Goal: Transaction & Acquisition: Purchase product/service

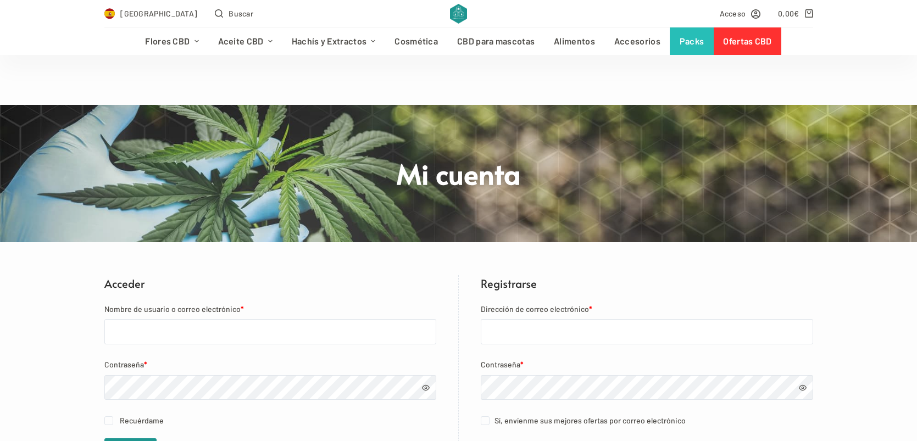
scroll to position [142, 0]
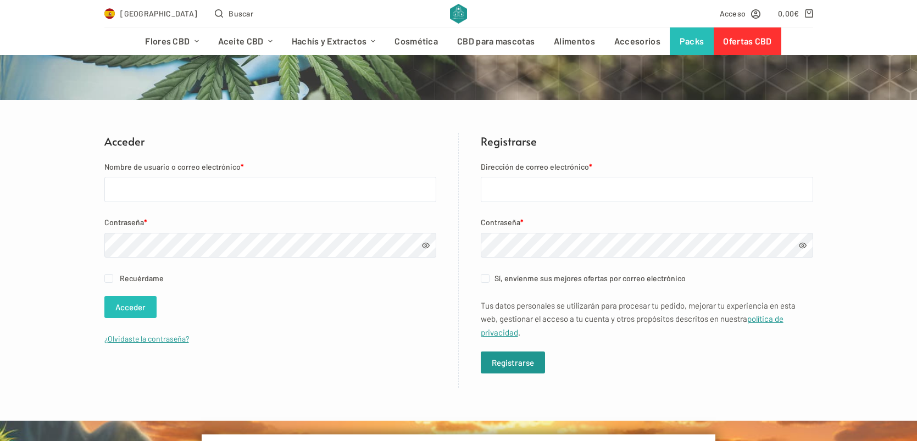
type input "[EMAIL_ADDRESS][DOMAIN_NAME]"
click at [135, 311] on button "Acceder" at bounding box center [130, 307] width 52 height 22
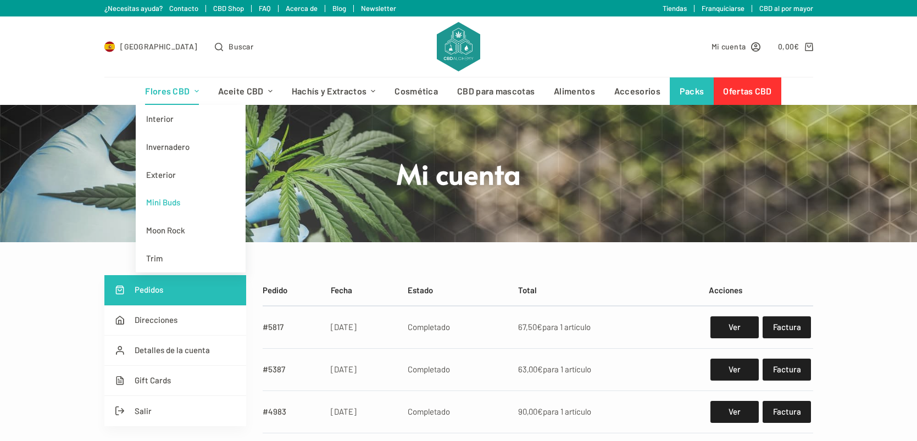
type input "[EMAIL_ADDRESS][DOMAIN_NAME]"
click at [166, 200] on link "Mini Buds" at bounding box center [191, 202] width 110 height 28
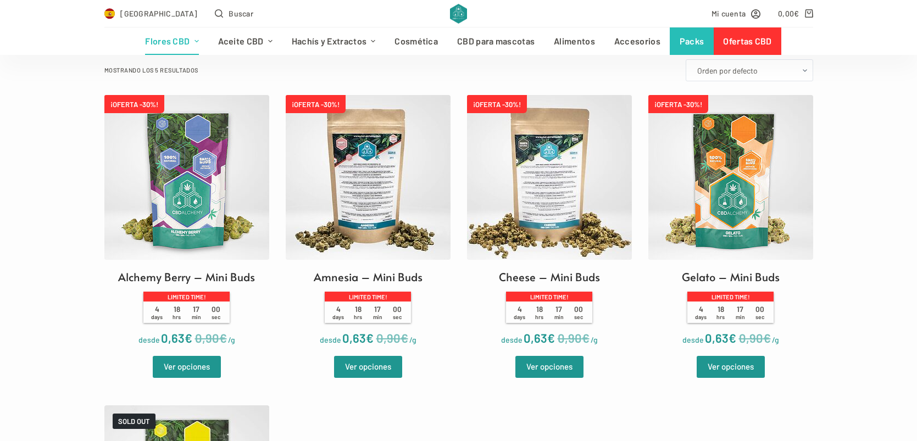
scroll to position [338, 0]
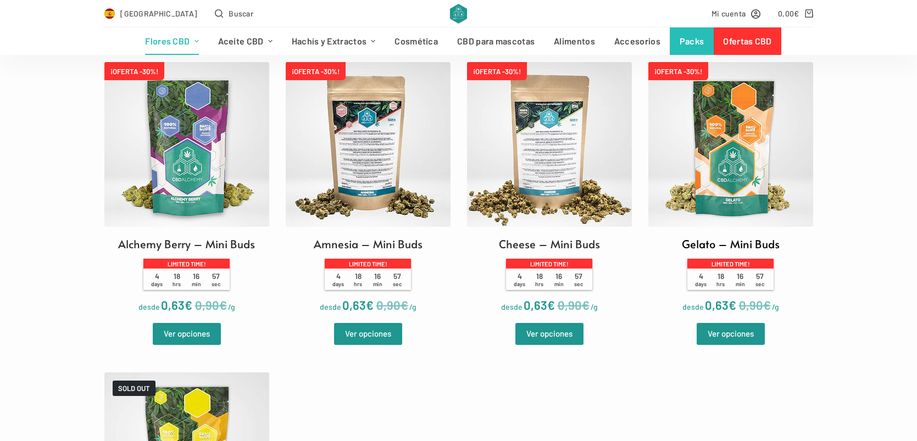
type input "[EMAIL_ADDRESS][DOMAIN_NAME]"
click at [744, 163] on img at bounding box center [730, 144] width 165 height 165
click at [194, 148] on img at bounding box center [186, 144] width 165 height 165
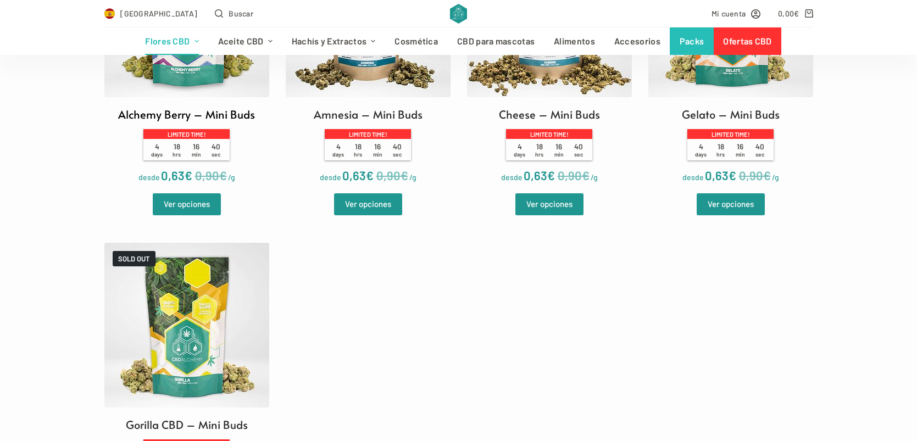
scroll to position [470, 0]
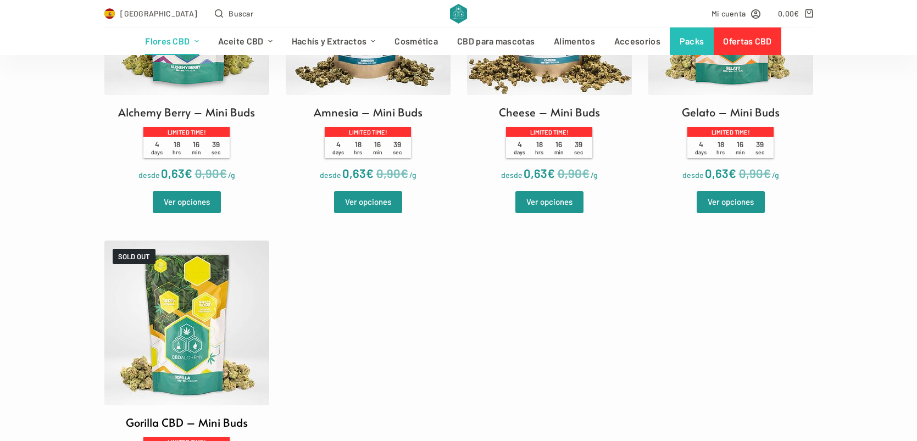
click at [178, 281] on img at bounding box center [186, 323] width 165 height 165
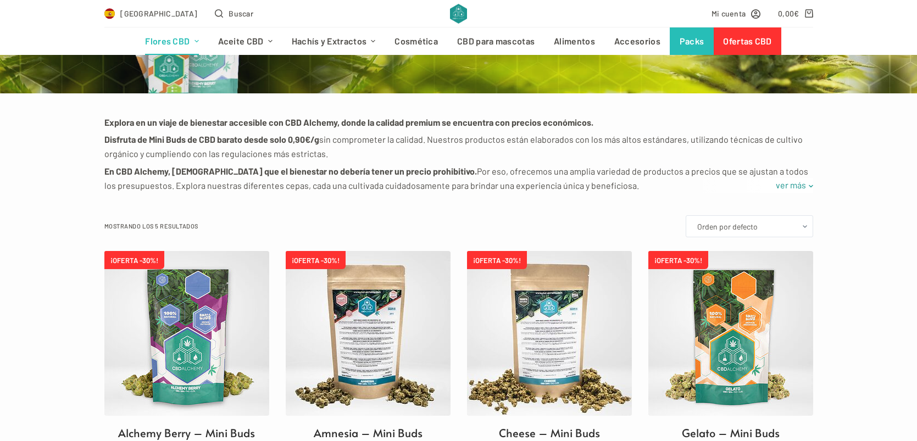
scroll to position [149, 0]
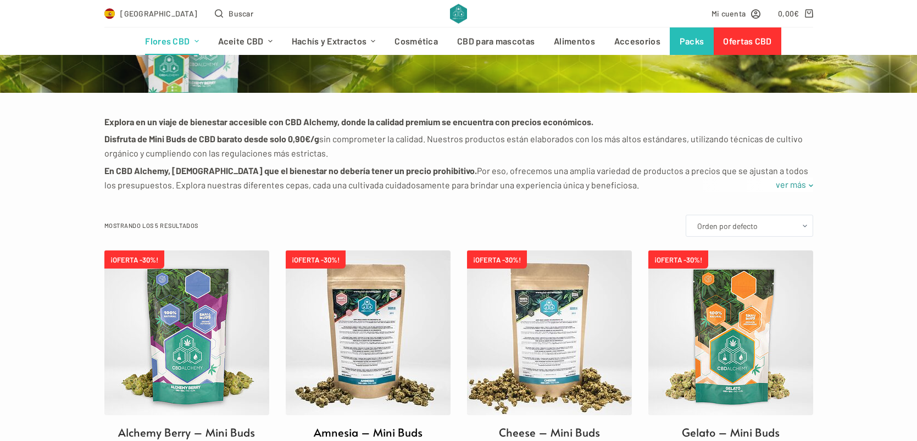
click at [366, 309] on img at bounding box center [368, 332] width 165 height 165
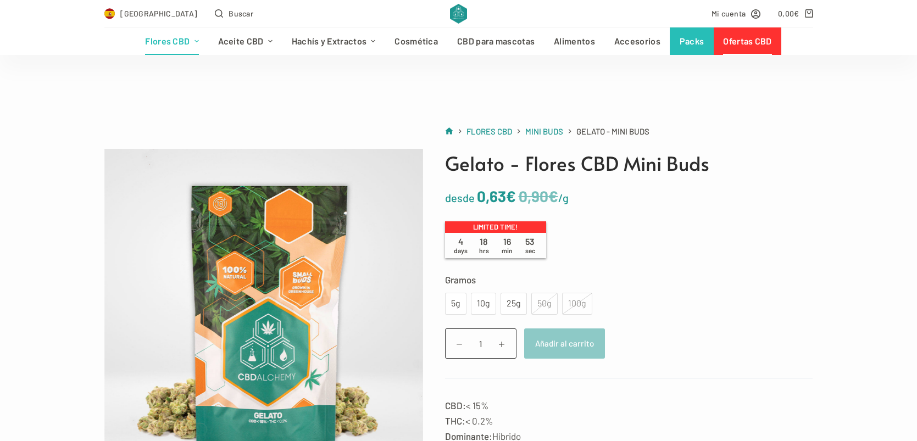
scroll to position [88, 0]
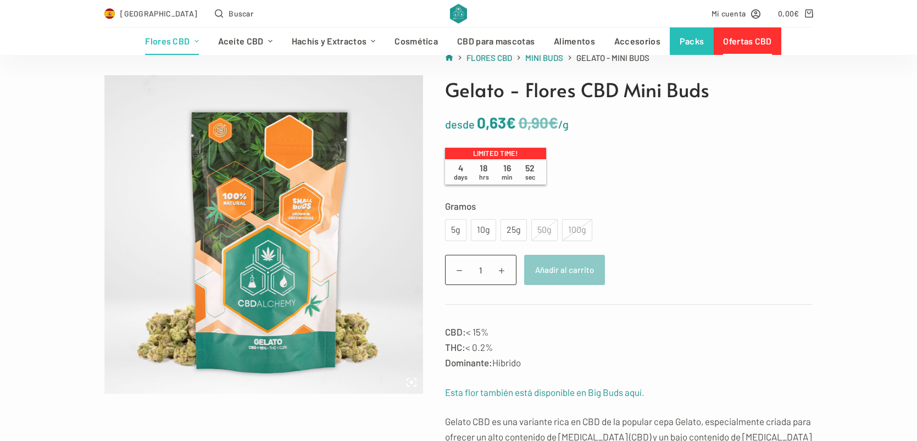
type input "[EMAIL_ADDRESS][DOMAIN_NAME]"
click at [613, 256] on div "Gelato - Mini Buds cantidad 1 Añadir al carrito" at bounding box center [629, 270] width 368 height 30
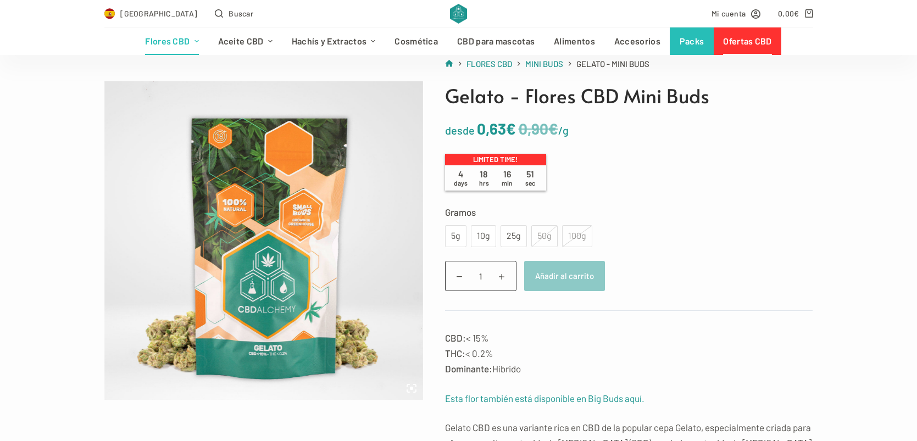
scroll to position [31, 0]
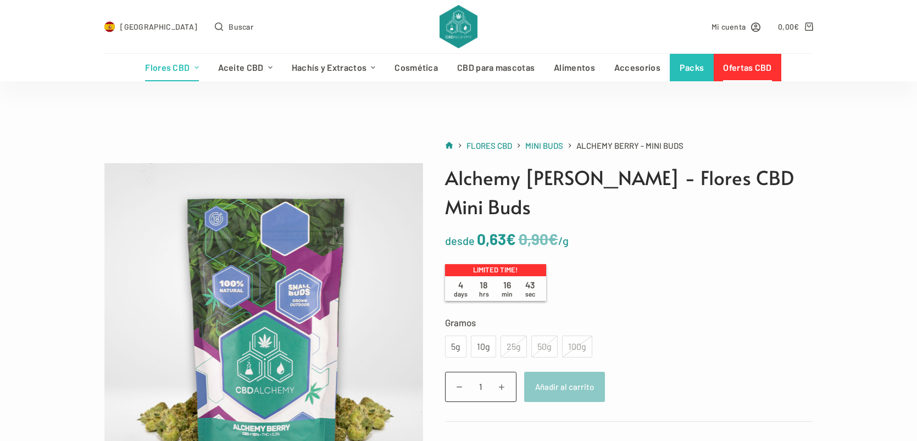
scroll to position [63, 0]
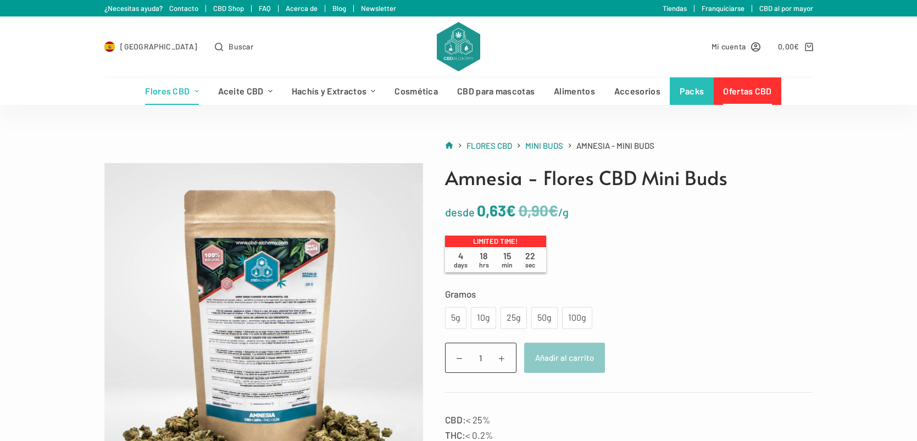
scroll to position [1, 0]
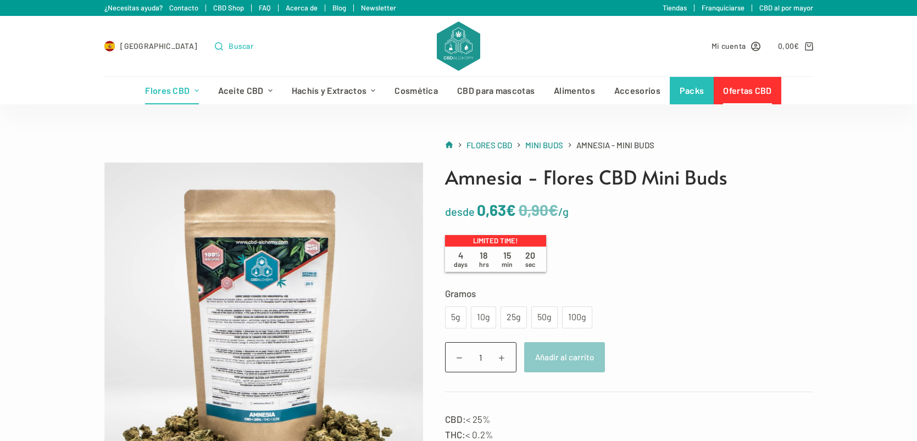
type input "[EMAIL_ADDRESS][DOMAIN_NAME]"
click at [228, 49] on span "Buscar" at bounding box center [240, 46] width 25 height 13
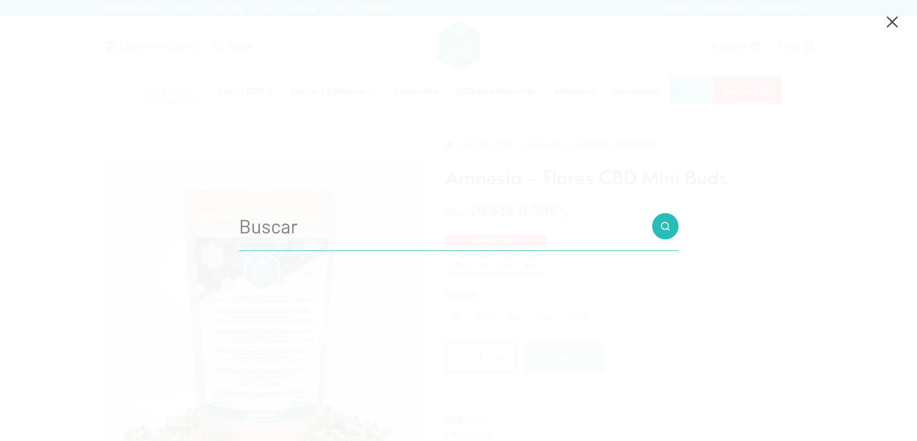
click at [328, 214] on input "Buscar..." at bounding box center [458, 226] width 439 height 49
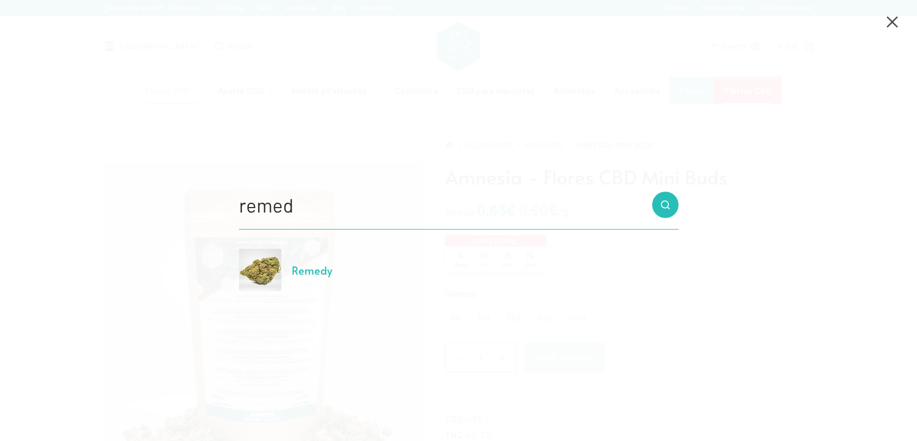
type input "remed"
click at [310, 269] on span "Remedy" at bounding box center [312, 269] width 41 height 15
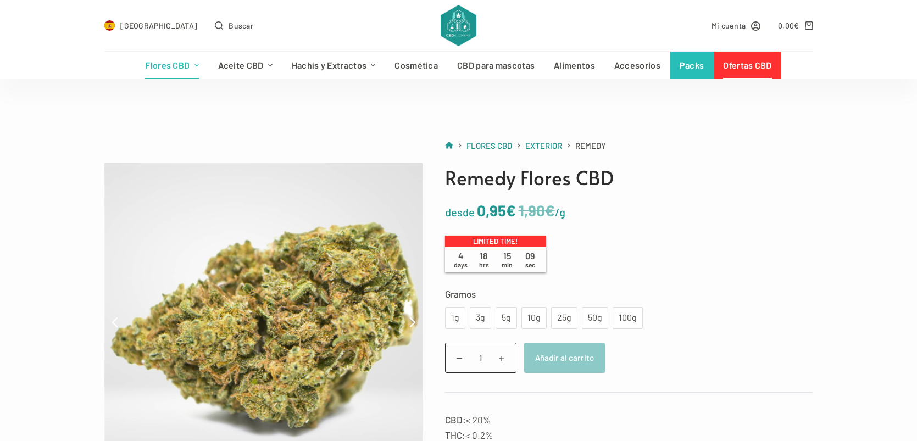
scroll to position [63, 0]
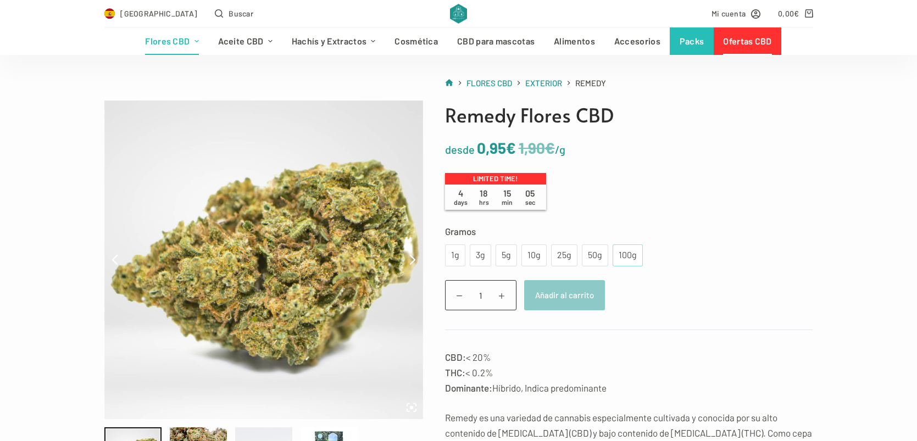
type input "[EMAIL_ADDRESS][DOMAIN_NAME]"
click at [630, 258] on div "100g" at bounding box center [627, 255] width 17 height 14
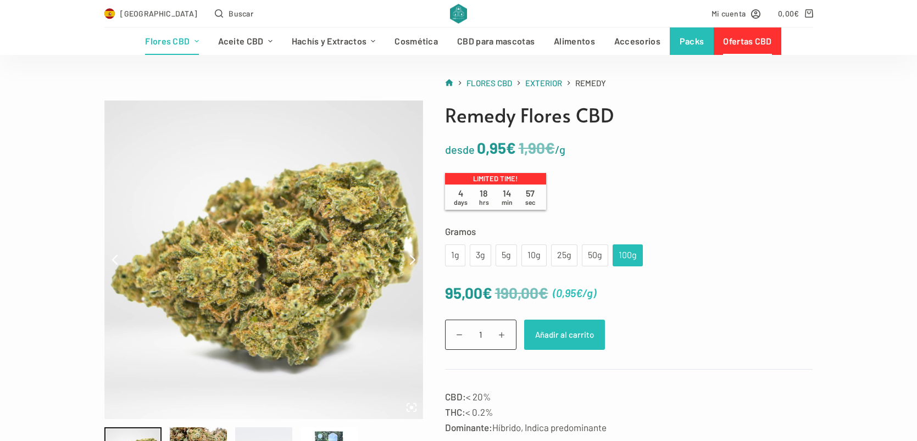
click at [551, 327] on button "Añadir al carrito" at bounding box center [564, 335] width 81 height 30
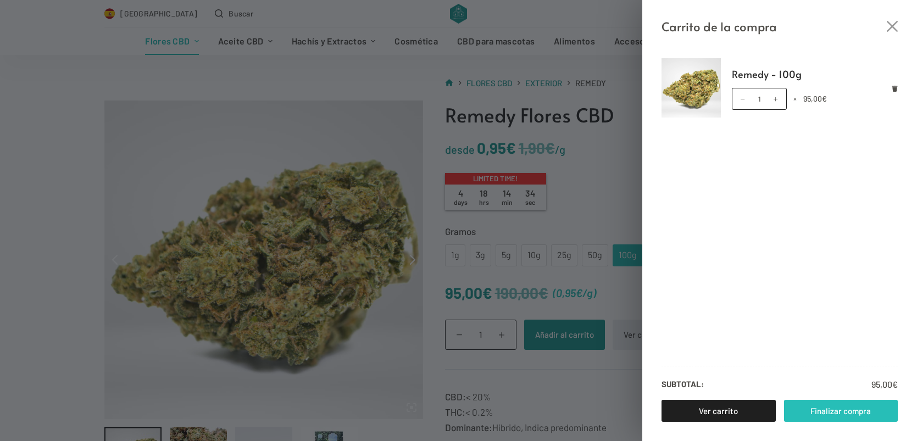
click at [832, 412] on link "Finalizar compra" at bounding box center [841, 411] width 114 height 22
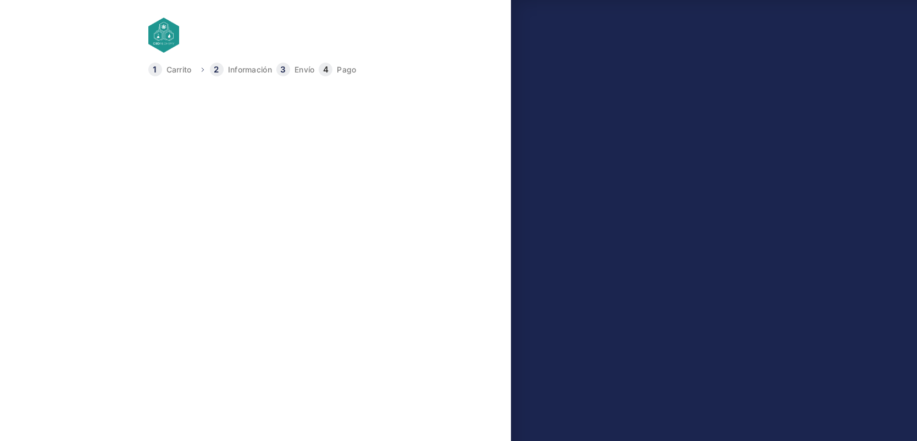
type input "+34611493652"
select select "PM"
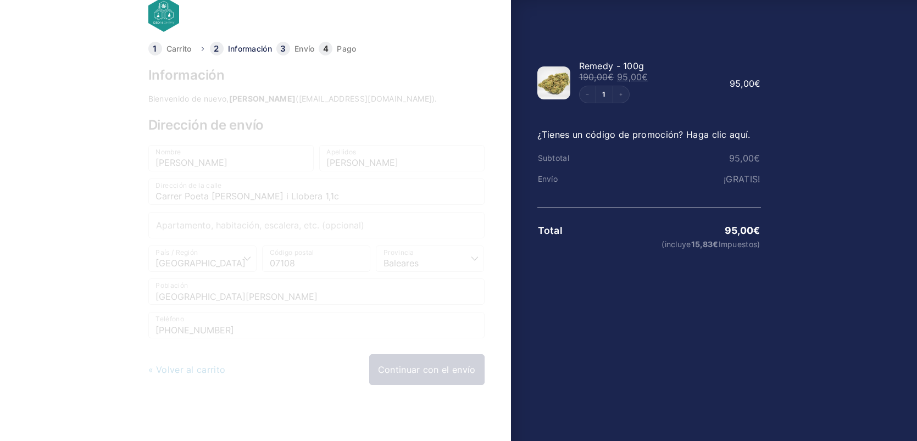
scroll to position [25, 0]
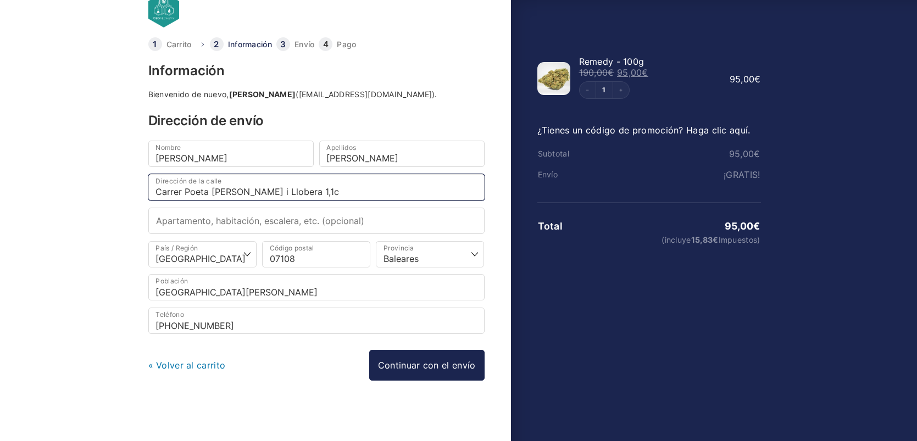
click at [355, 189] on input "Carrer Poeta Mossèn Costa i Llobera 1,1c" at bounding box center [316, 187] width 336 height 26
type input "C"
type input "isabel segunda n49"
click at [301, 255] on input "07108" at bounding box center [316, 254] width 108 height 26
type input "07100"
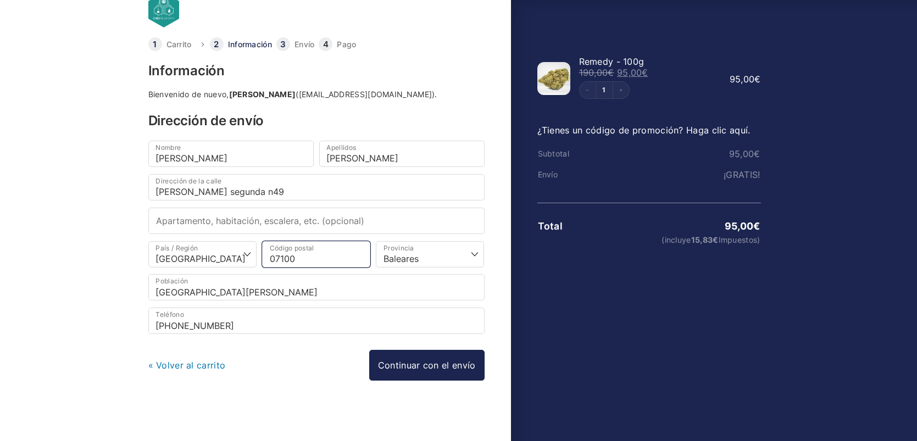
select select
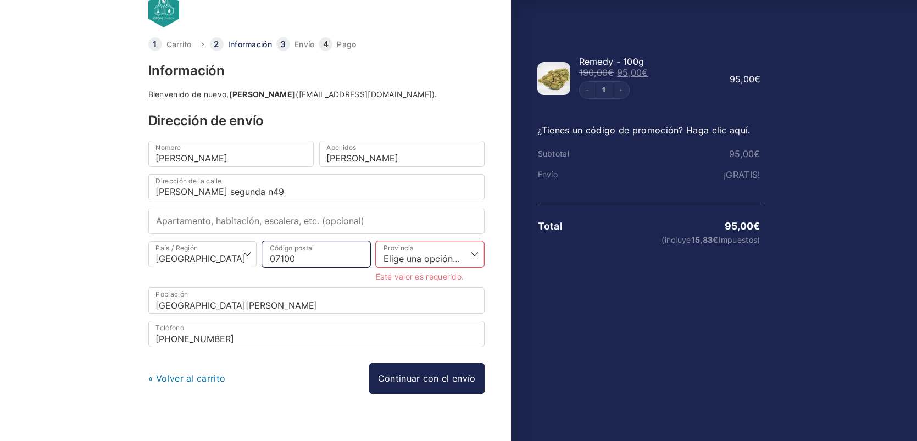
type input "07100"
click at [220, 301] on input "Port de Sóller" at bounding box center [316, 300] width 336 height 26
select select
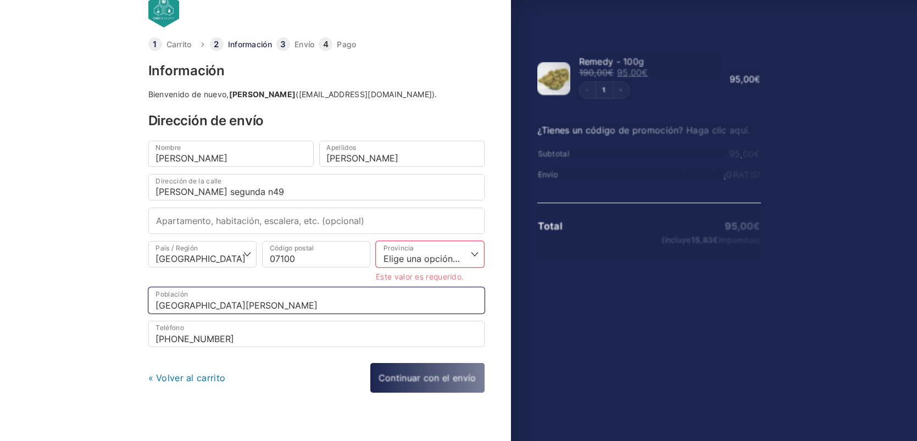
click at [188, 302] on input "Port de Sóller" at bounding box center [316, 300] width 336 height 26
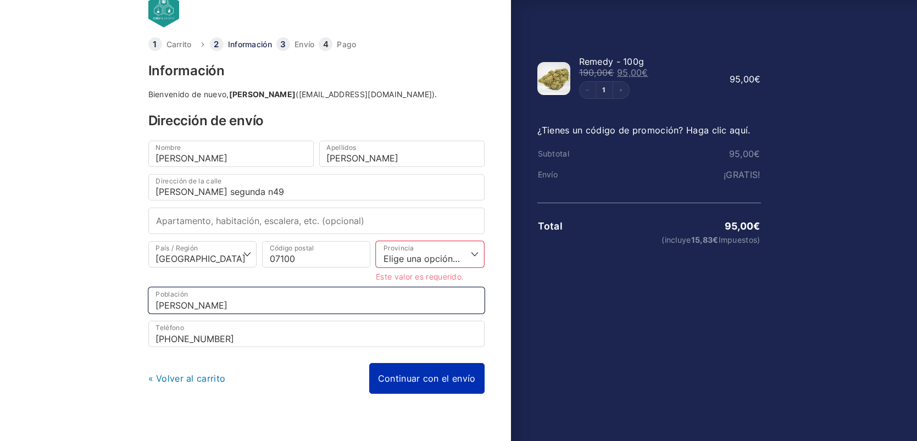
type input "Sóller"
click at [421, 374] on link "Continuar con el envío" at bounding box center [426, 378] width 115 height 31
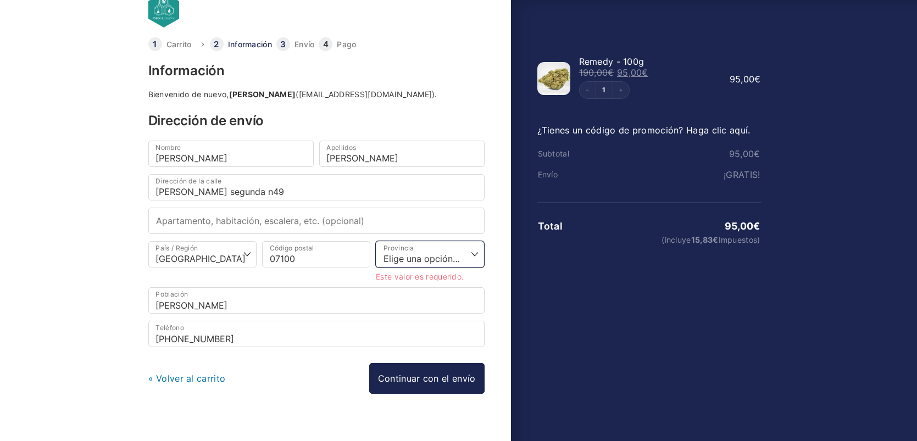
click at [459, 248] on select "Elige una opción… La Coruña Álava Albacete Alicante Almería Asturias Ávila Bada…" at bounding box center [430, 254] width 108 height 26
select select "PM"
click at [376, 241] on select "Elige una opción… La Coruña Álava Albacete Alicante Almería Asturias Ávila Bada…" at bounding box center [430, 254] width 108 height 26
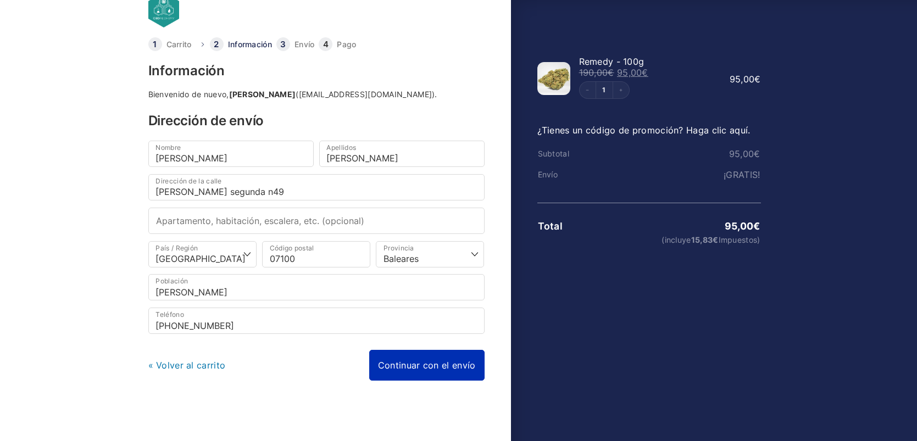
click at [418, 359] on link "Continuar con el envío" at bounding box center [426, 365] width 115 height 31
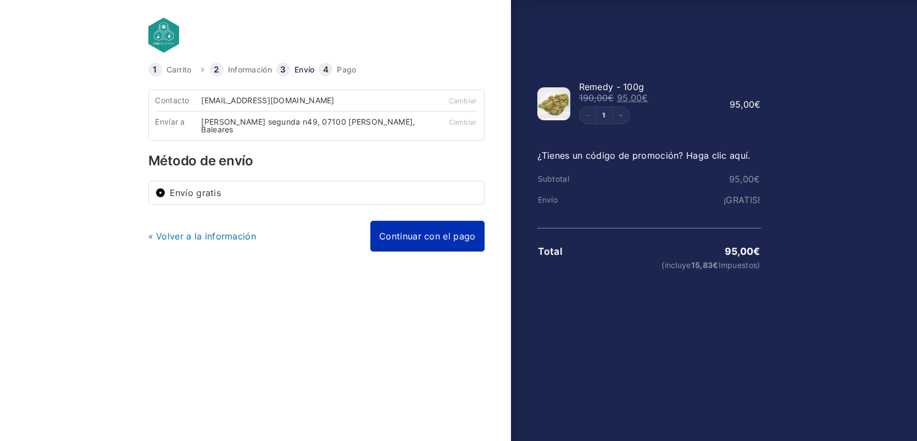
click at [390, 235] on link "Continuar con el pago" at bounding box center [427, 236] width 114 height 31
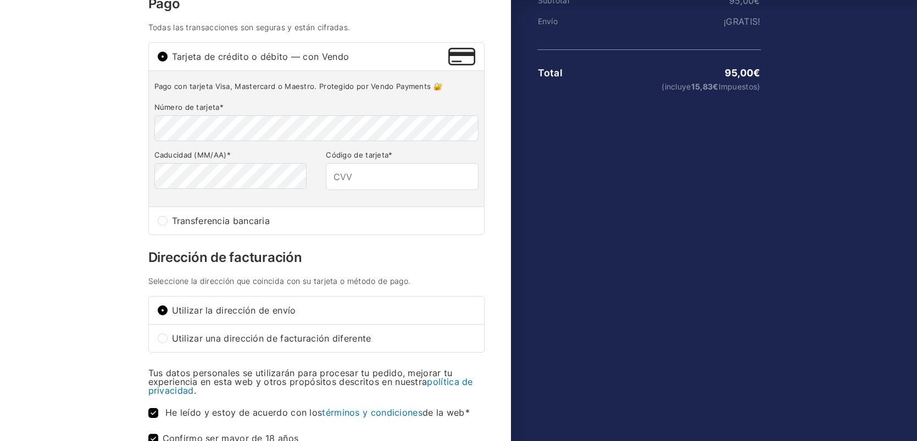
scroll to position [210, 0]
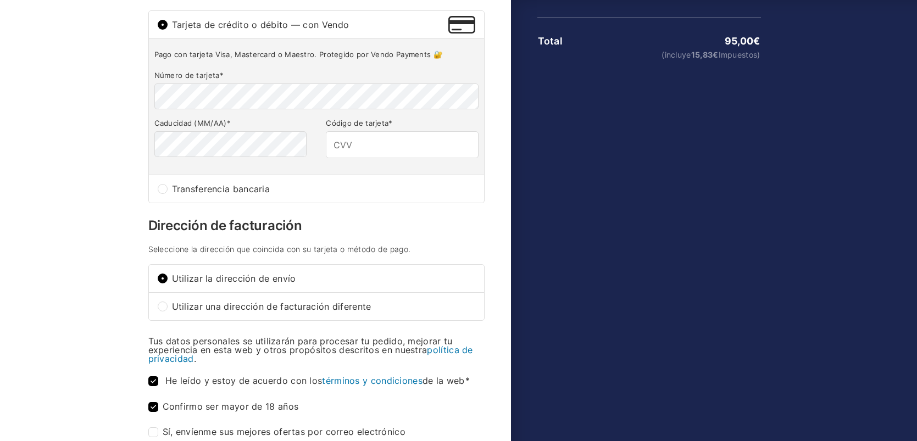
click at [161, 191] on input "Transferencia bancaria" at bounding box center [163, 189] width 10 height 10
radio input "true"
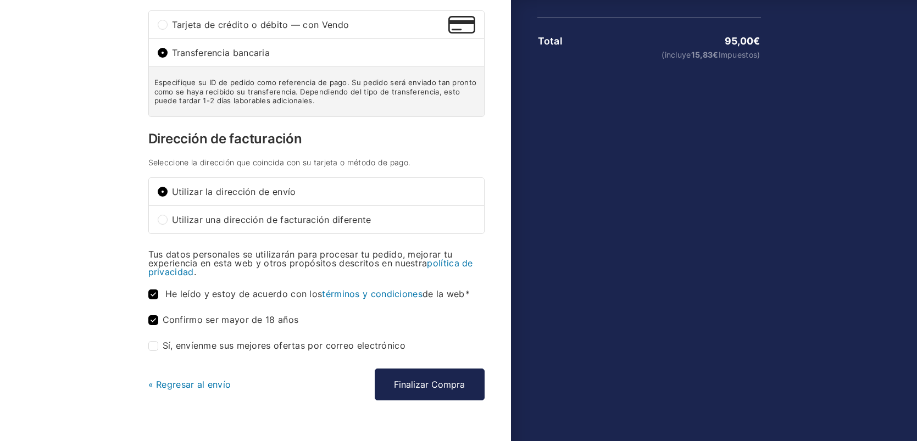
click at [161, 25] on input "Tarjeta de crédito o débito — con Vendo" at bounding box center [163, 25] width 10 height 10
radio input "true"
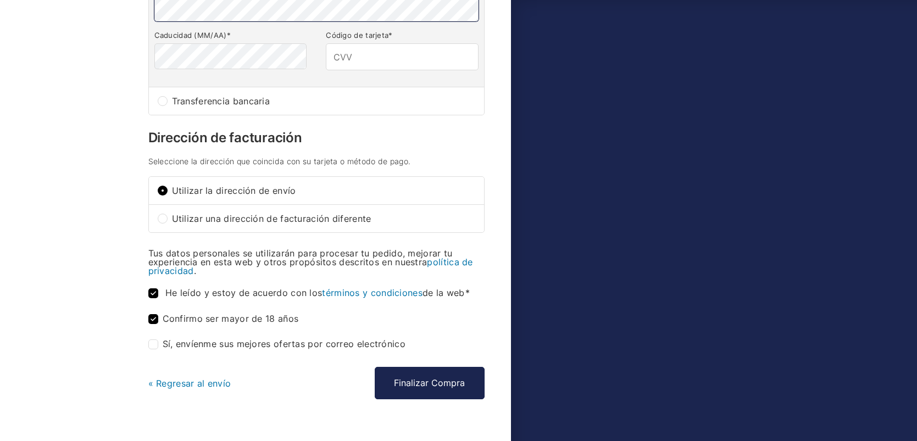
scroll to position [299, 0]
click at [195, 381] on link "« Regresar al envío" at bounding box center [189, 382] width 83 height 11
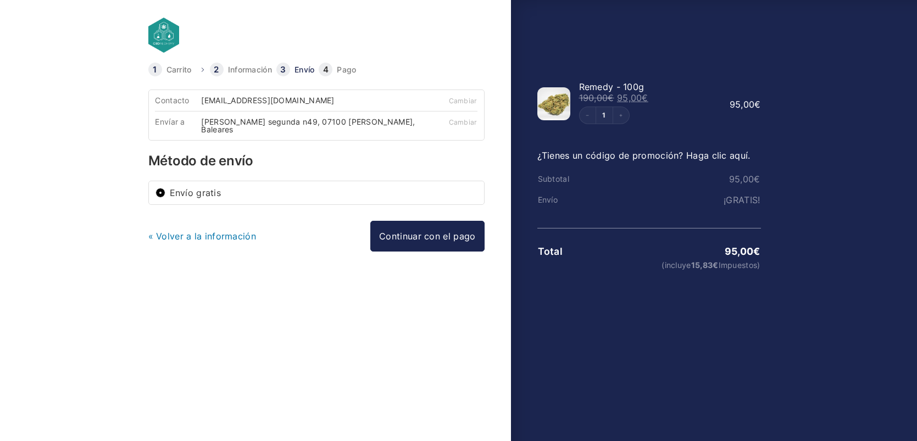
click at [158, 193] on input "Envío gratis" at bounding box center [160, 193] width 10 height 10
click at [212, 238] on link "« Volver a la información" at bounding box center [202, 236] width 108 height 11
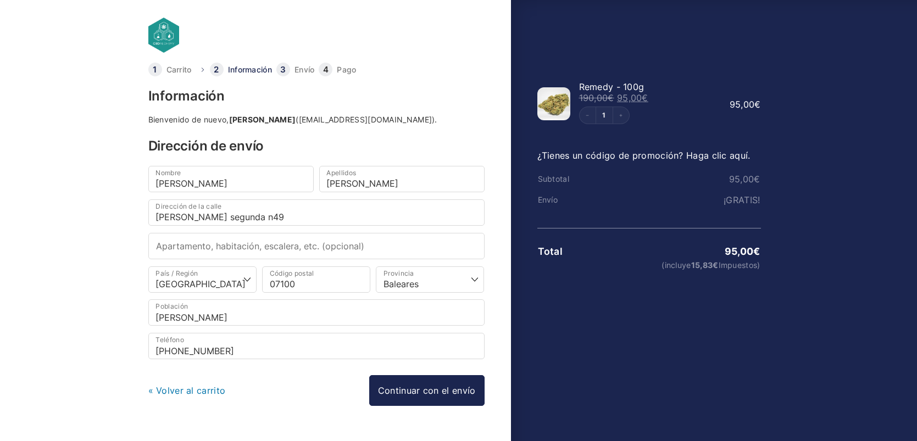
scroll to position [25, 0]
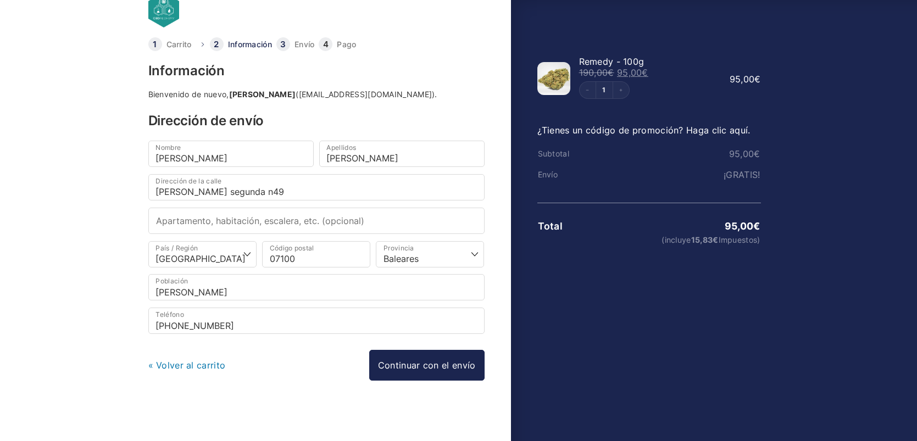
click at [187, 360] on link "« Volver al carrito" at bounding box center [186, 365] width 77 height 11
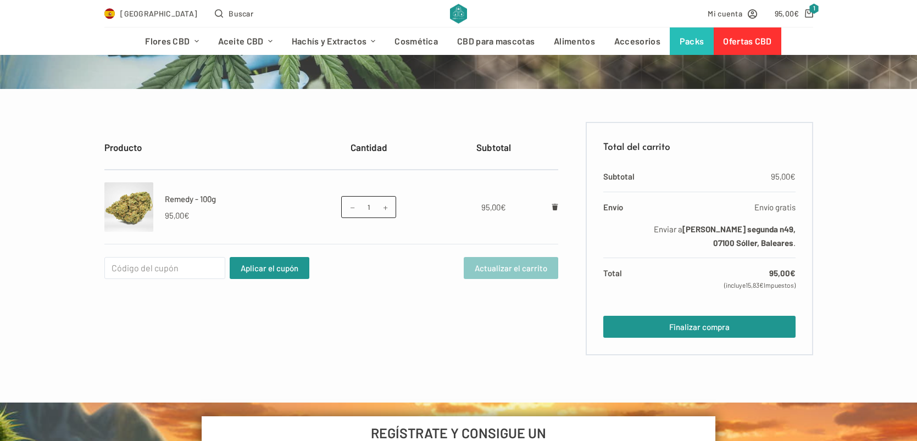
scroll to position [153, 0]
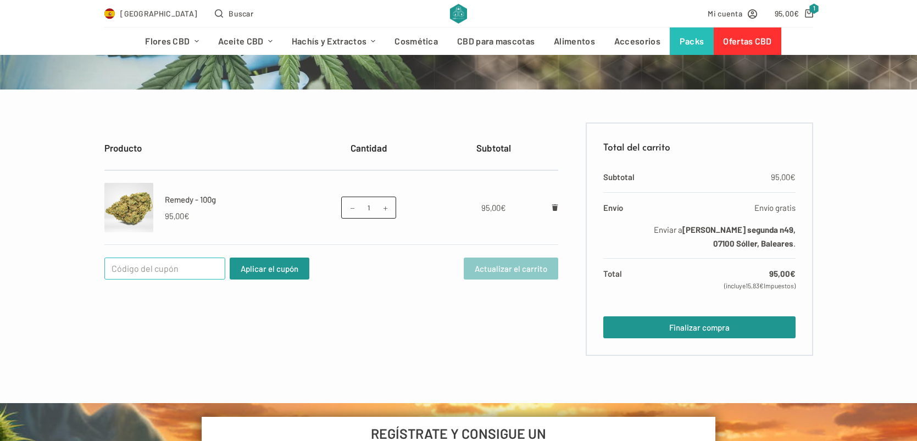
click at [193, 270] on input "Cupón:" at bounding box center [164, 269] width 121 height 22
click at [640, 327] on link "Finalizar compra" at bounding box center [699, 327] width 192 height 22
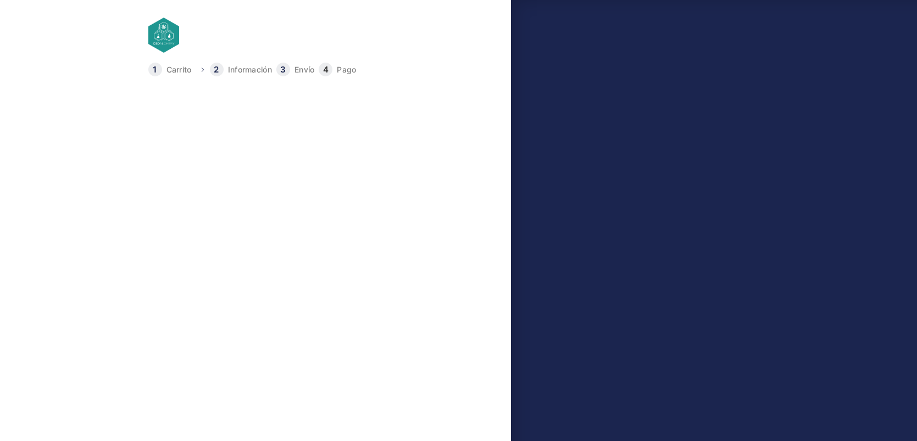
type input "[PHONE_NUMBER]"
select select "PM"
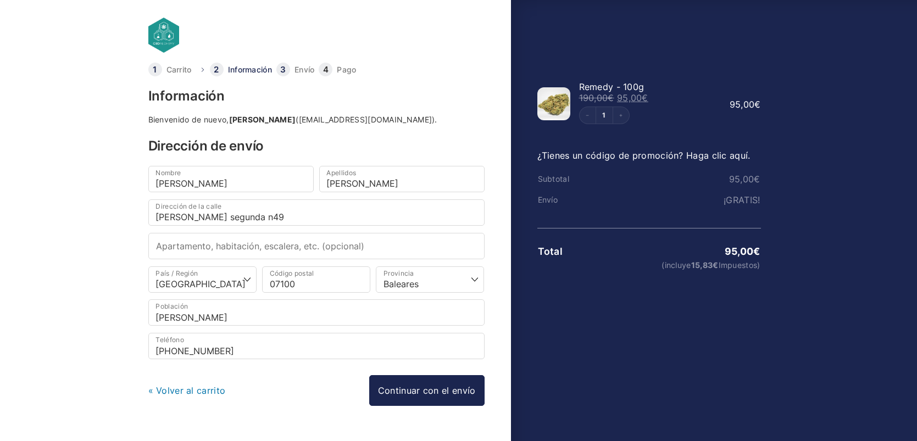
scroll to position [25, 0]
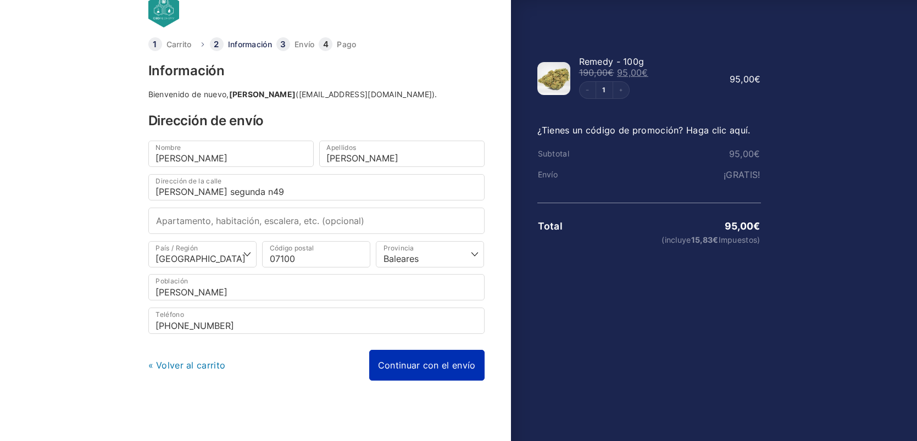
click at [399, 353] on link "Continuar con el envío" at bounding box center [426, 365] width 115 height 31
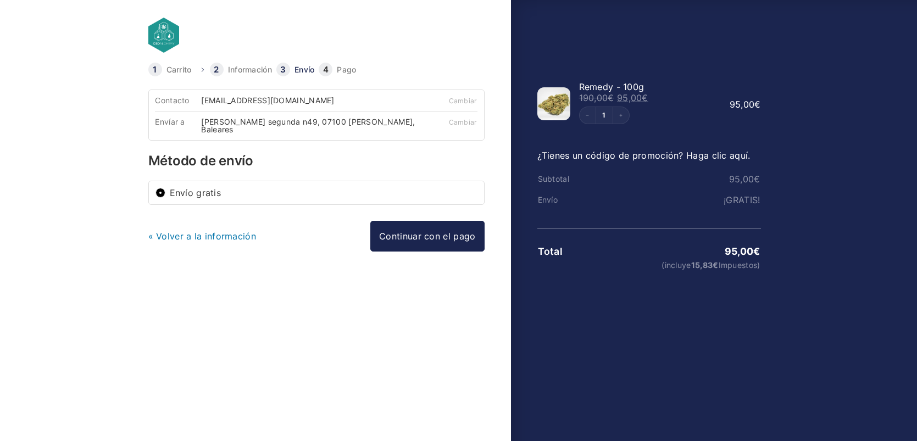
click at [250, 194] on label "Envío gratis" at bounding box center [324, 192] width 308 height 9
click at [165, 194] on input "Envío gratis" at bounding box center [160, 193] width 10 height 10
click at [159, 194] on input "Envío gratis" at bounding box center [160, 193] width 10 height 10
click at [416, 232] on link "Continuar con el pago" at bounding box center [427, 236] width 114 height 31
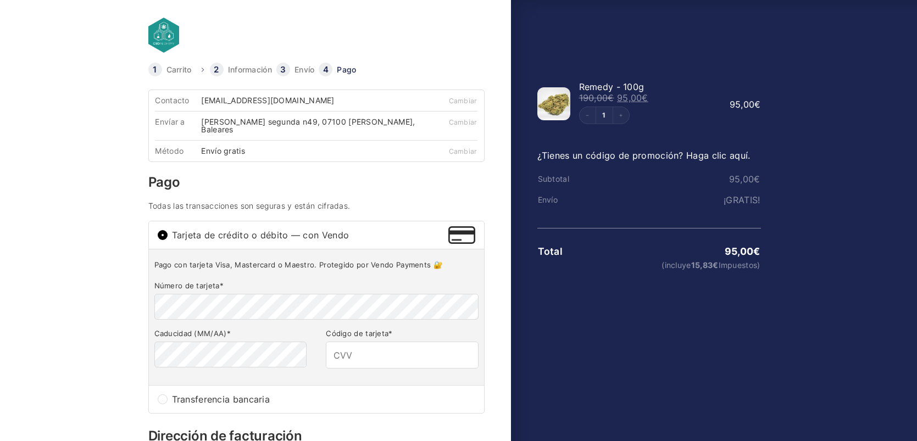
click at [295, 155] on div "Método Envío gratis" at bounding box center [289, 150] width 269 height 21
click at [464, 154] on link "Cambiar" at bounding box center [463, 151] width 29 height 8
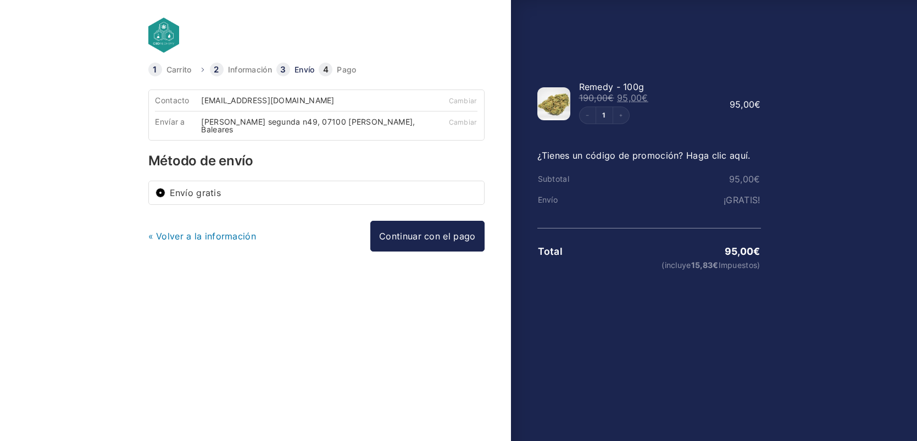
click at [160, 195] on input "Envío gratis" at bounding box center [160, 193] width 10 height 10
click at [189, 193] on label "Envío gratis" at bounding box center [324, 192] width 308 height 9
click at [165, 193] on input "Envío gratis" at bounding box center [160, 193] width 10 height 10
click at [189, 193] on label "Envío gratis" at bounding box center [324, 192] width 308 height 9
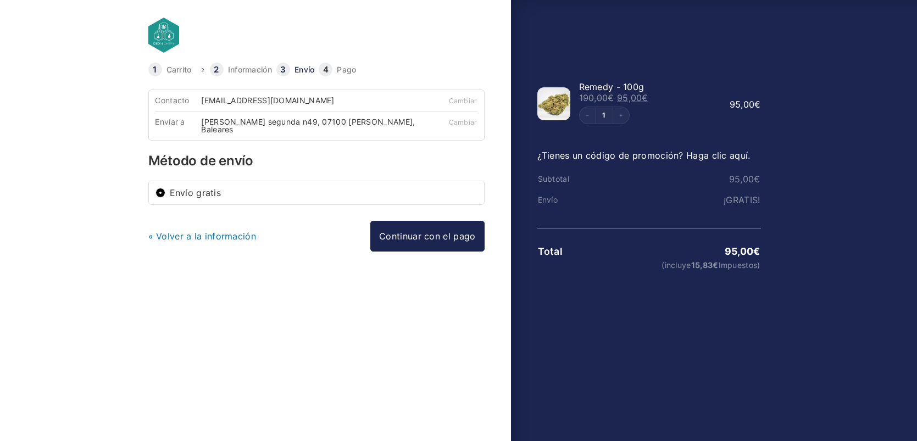
click at [165, 193] on input "Envío gratis" at bounding box center [160, 193] width 10 height 10
click at [189, 193] on label "Envío gratis" at bounding box center [324, 192] width 308 height 9
click at [165, 193] on input "Envío gratis" at bounding box center [160, 193] width 10 height 10
click at [189, 193] on label "Envío gratis" at bounding box center [324, 192] width 308 height 9
click at [165, 193] on input "Envío gratis" at bounding box center [160, 193] width 10 height 10
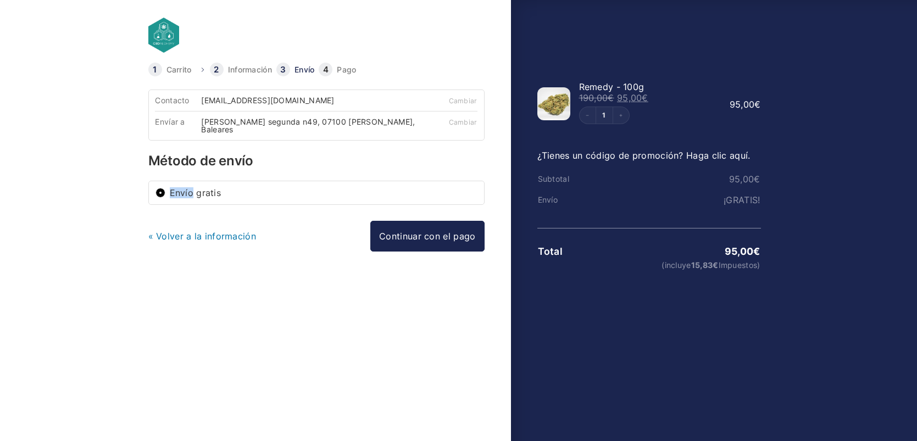
click at [202, 194] on label "Envío gratis" at bounding box center [324, 192] width 308 height 9
click at [165, 194] on input "Envío gratis" at bounding box center [160, 193] width 10 height 10
click at [202, 194] on label "Envío gratis" at bounding box center [324, 192] width 308 height 9
click at [165, 194] on input "Envío gratis" at bounding box center [160, 193] width 10 height 10
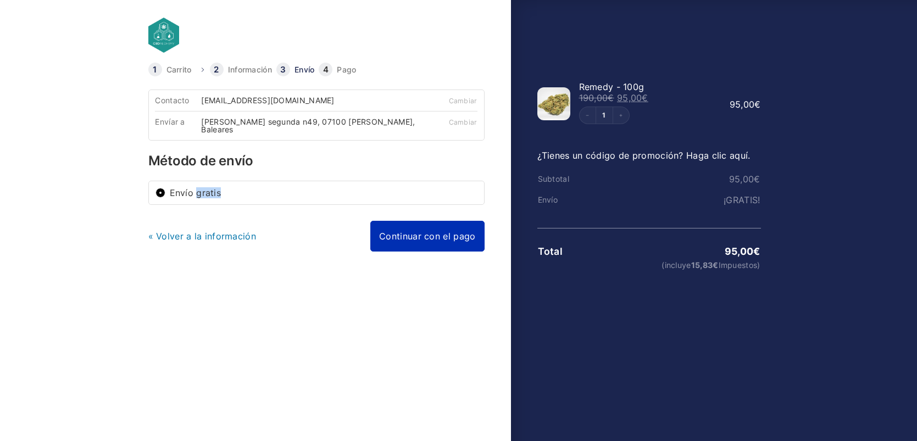
click at [424, 228] on link "Continuar con el pago" at bounding box center [427, 236] width 114 height 31
